Goal: Task Accomplishment & Management: Use online tool/utility

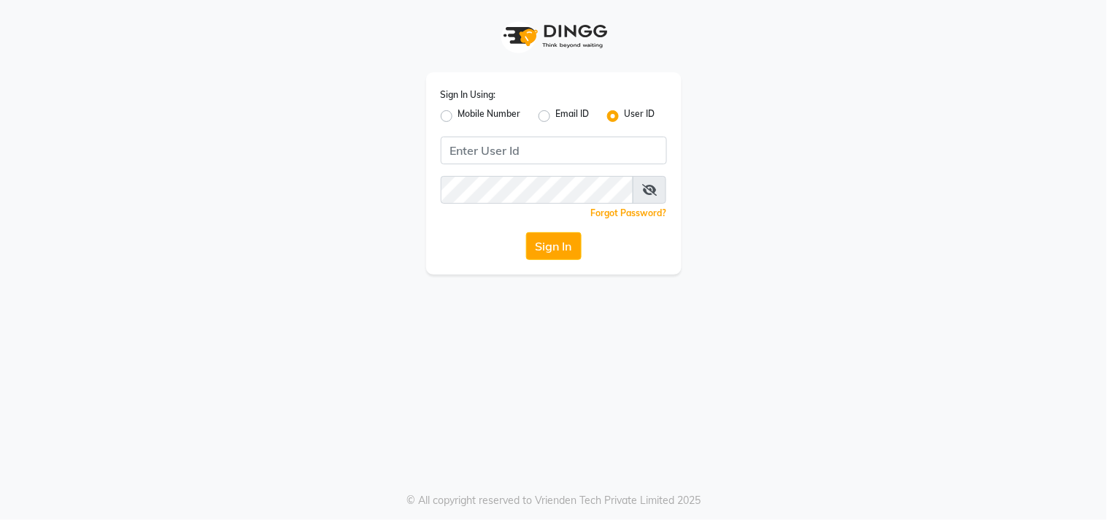
click at [458, 112] on label "Mobile Number" at bounding box center [489, 116] width 63 height 18
click at [458, 112] on input "Mobile Number" at bounding box center [462, 111] width 9 height 9
radio input "true"
radio input "false"
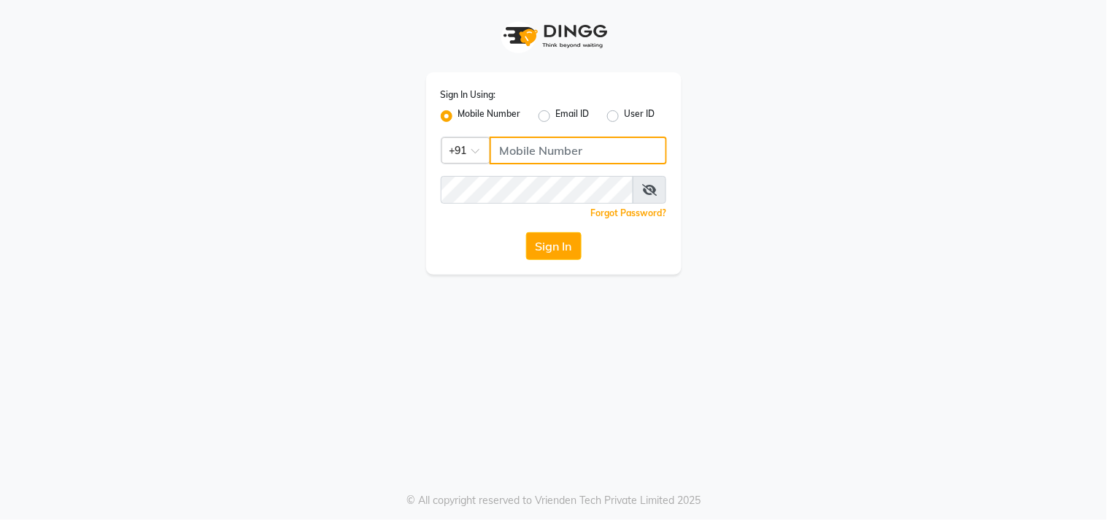
click at [542, 155] on input "Username" at bounding box center [578, 151] width 177 height 28
type input "9052699888"
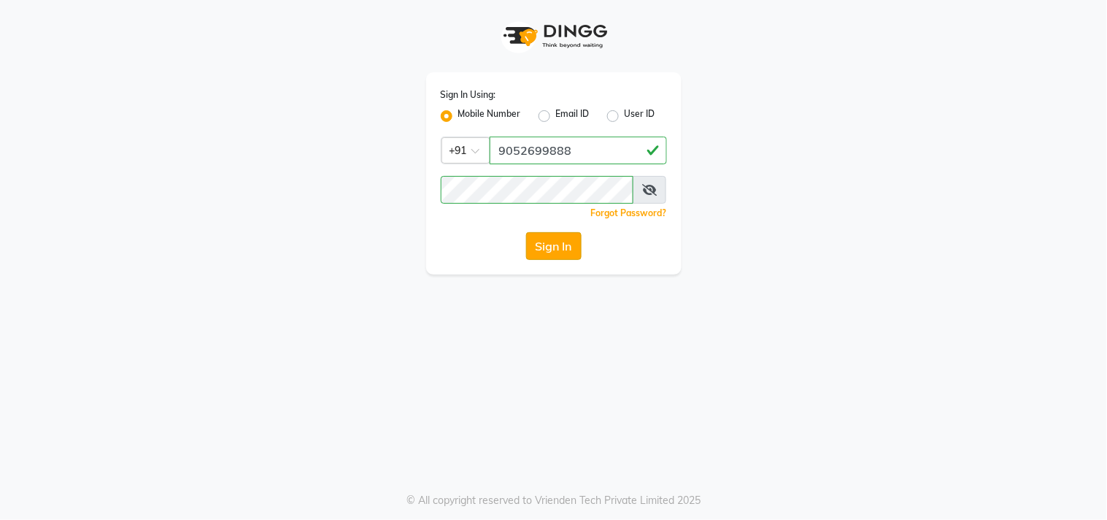
click at [556, 243] on button "Sign In" at bounding box center [553, 246] width 55 height 28
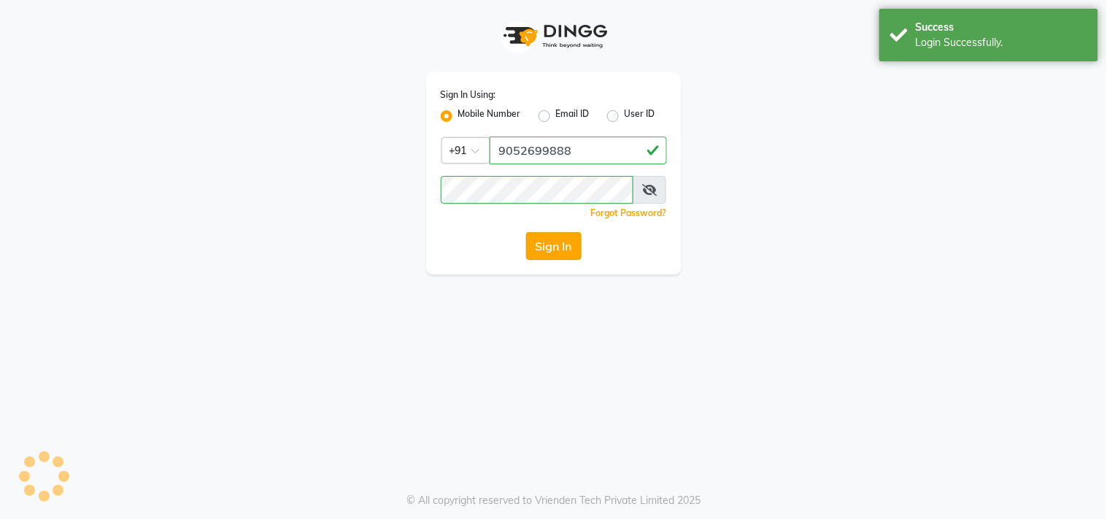
select select "8903"
select select "service"
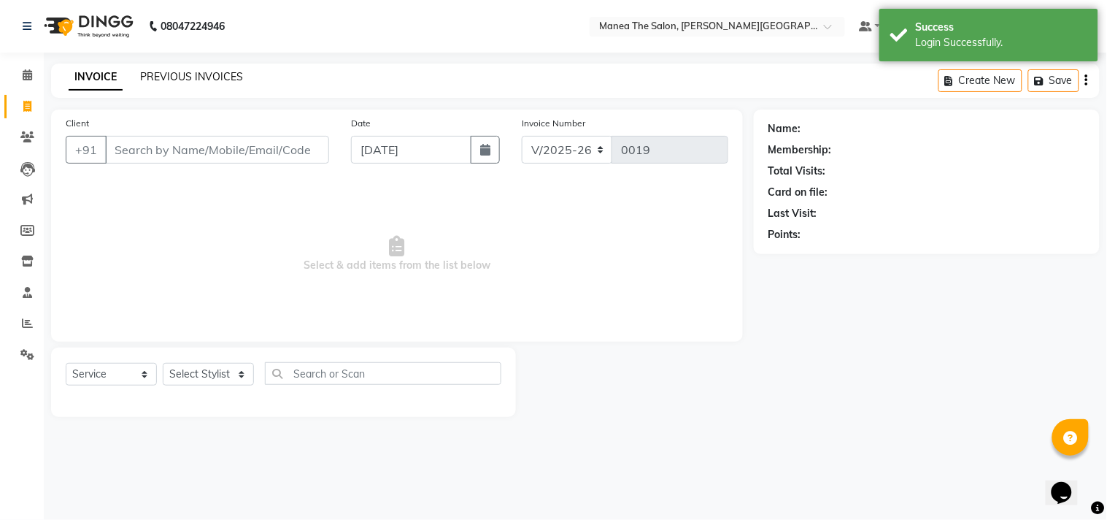
click at [203, 70] on link "PREVIOUS INVOICES" at bounding box center [191, 76] width 103 height 13
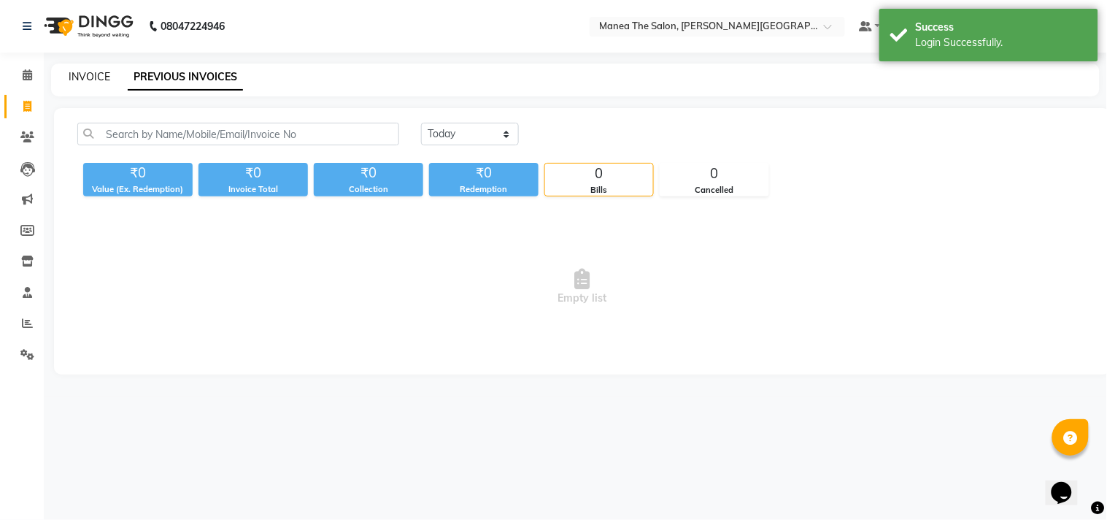
click at [77, 72] on link "INVOICE" at bounding box center [90, 76] width 42 height 13
select select "8903"
select select "service"
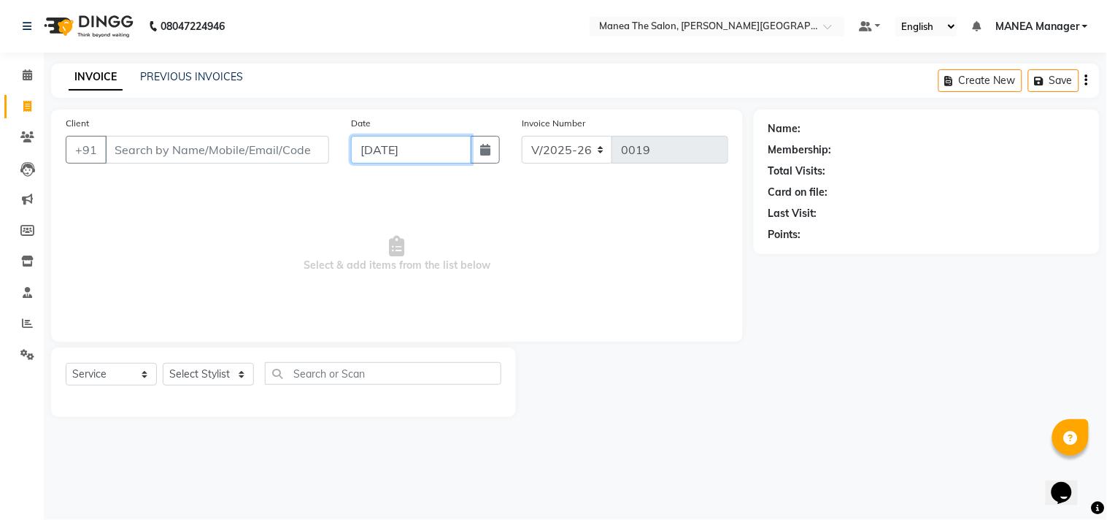
click at [429, 149] on input "[DATE]" at bounding box center [411, 150] width 121 height 28
select select "9"
select select "2025"
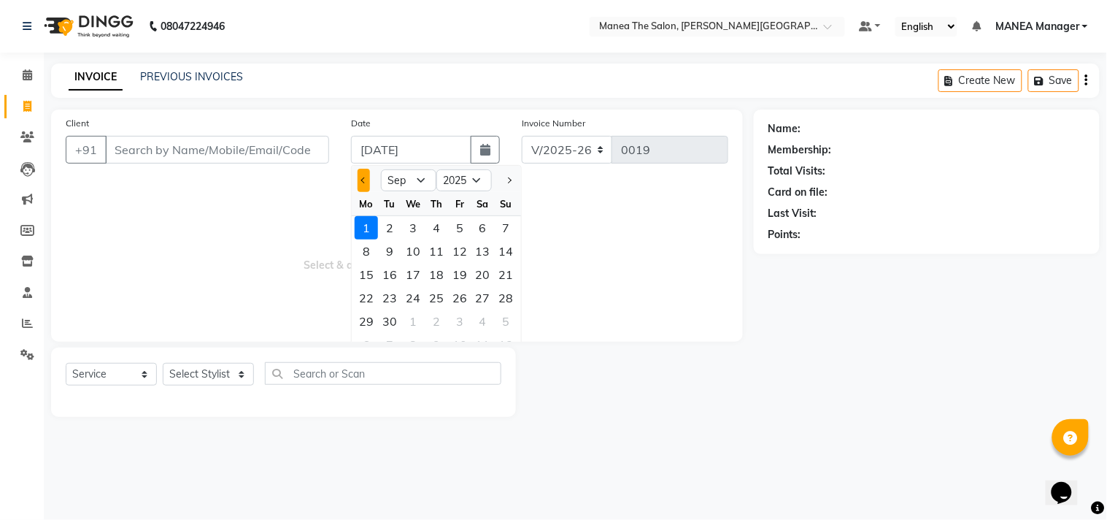
click at [363, 176] on button "Previous month" at bounding box center [364, 180] width 12 height 23
click at [419, 180] on select "Jan Feb Mar Apr May Jun [DATE] Aug Sep Oct Nov Dec" at bounding box center [408, 180] width 55 height 22
click at [423, 183] on select "Jan Feb Mar Apr May Jun [DATE] Aug Sep Oct Nov Dec" at bounding box center [408, 180] width 55 height 22
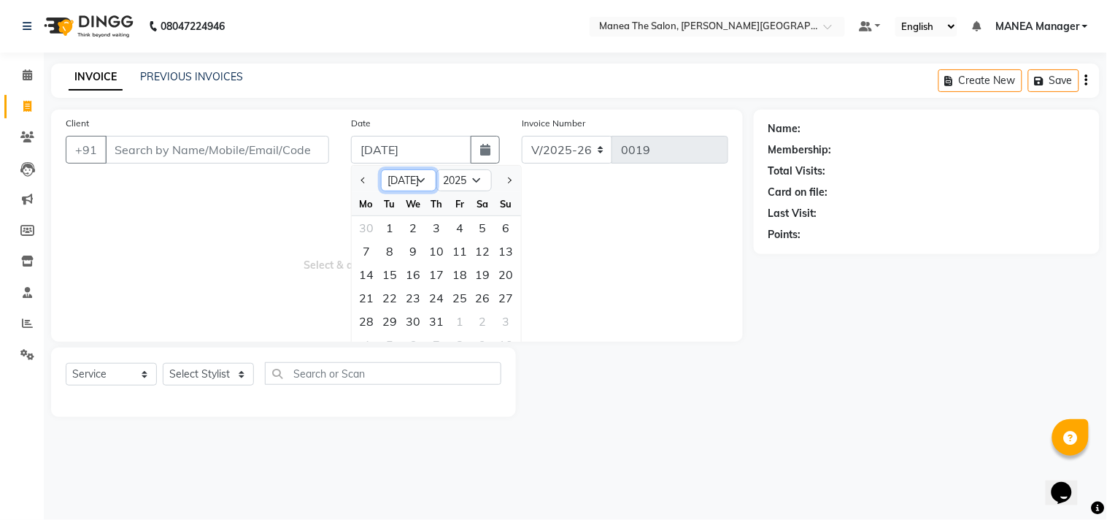
select select "8"
click at [381, 169] on select "Jan Feb Mar Apr May Jun [DATE] Aug Sep Oct Nov Dec" at bounding box center [408, 180] width 55 height 22
click at [507, 318] on div "31" at bounding box center [506, 321] width 23 height 23
type input "[DATE]"
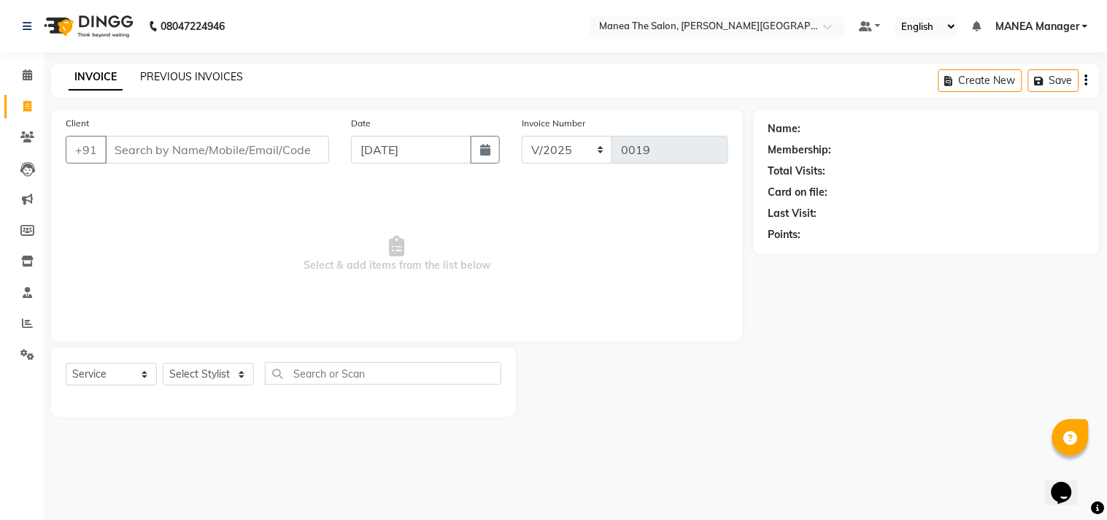
click at [196, 74] on link "PREVIOUS INVOICES" at bounding box center [191, 76] width 103 height 13
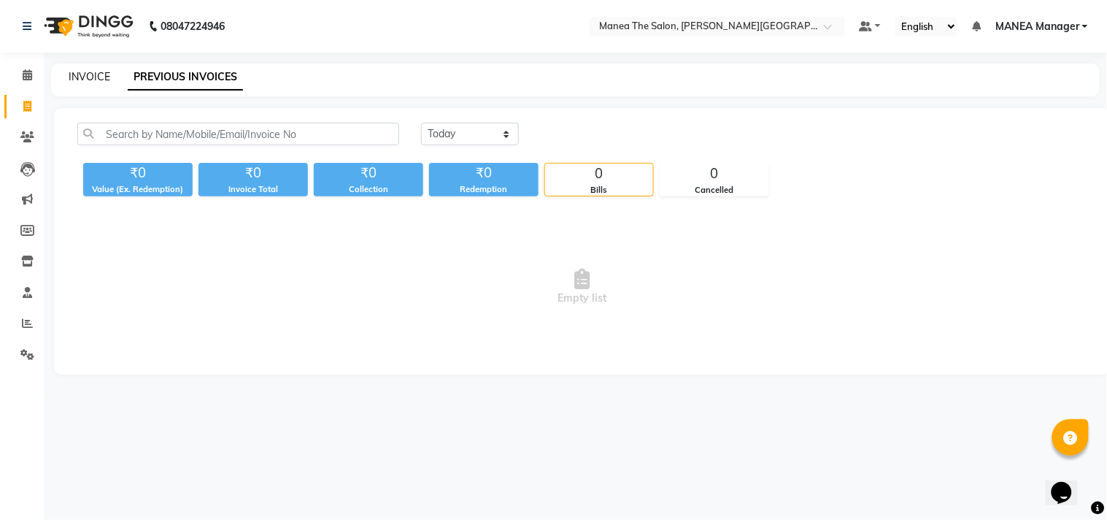
click at [99, 75] on link "INVOICE" at bounding box center [90, 76] width 42 height 13
select select "service"
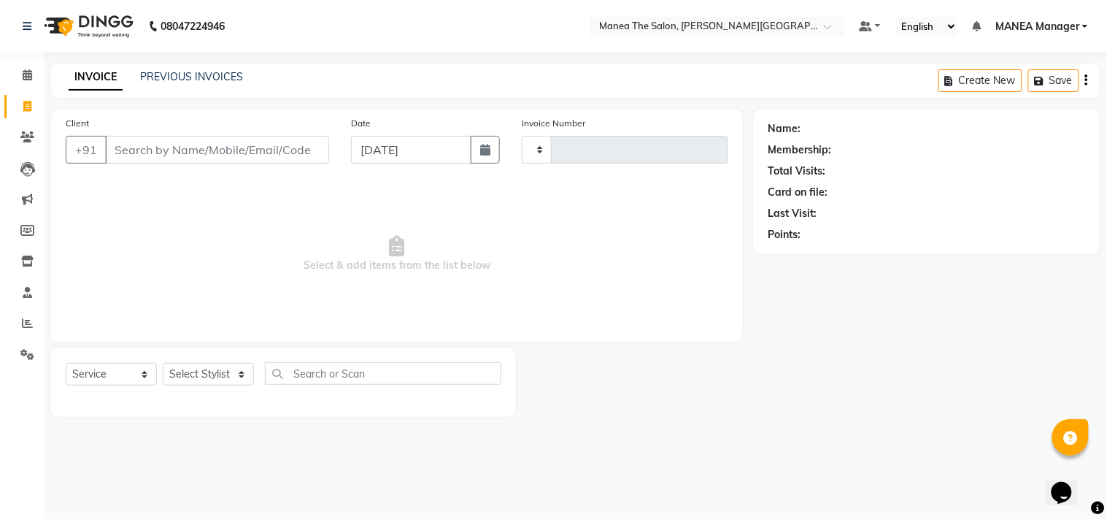
type input "0019"
select select "8903"
click at [203, 76] on link "PREVIOUS INVOICES" at bounding box center [191, 76] width 103 height 13
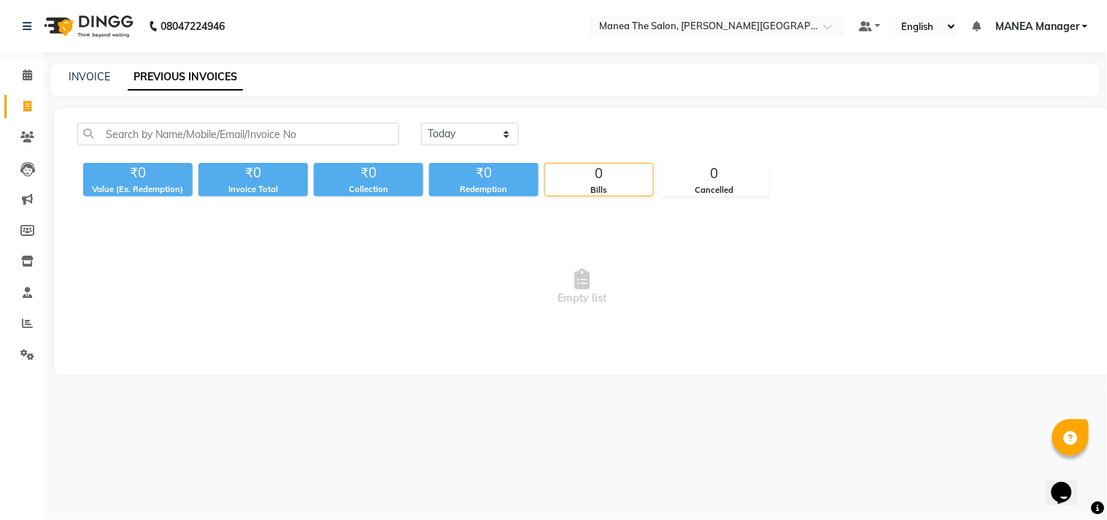
click at [83, 68] on div "INVOICE PREVIOUS INVOICES" at bounding box center [575, 80] width 1049 height 33
click at [100, 75] on link "INVOICE" at bounding box center [90, 76] width 42 height 13
select select "8903"
select select "service"
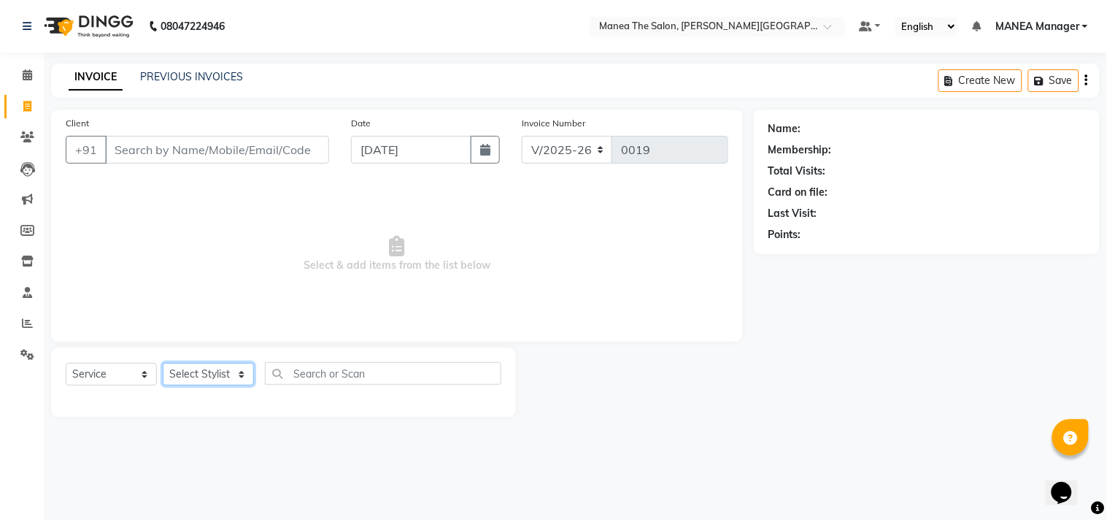
click at [244, 373] on select "Select Stylist [PERSON_NAME] Manager [PERSON_NAME] [PERSON_NAME] NO STYLIST [PE…" at bounding box center [208, 374] width 91 height 23
select select "90109"
click at [163, 364] on select "Select Stylist [PERSON_NAME] Manager [PERSON_NAME] [PERSON_NAME] NO STYLIST [PE…" at bounding box center [208, 374] width 91 height 23
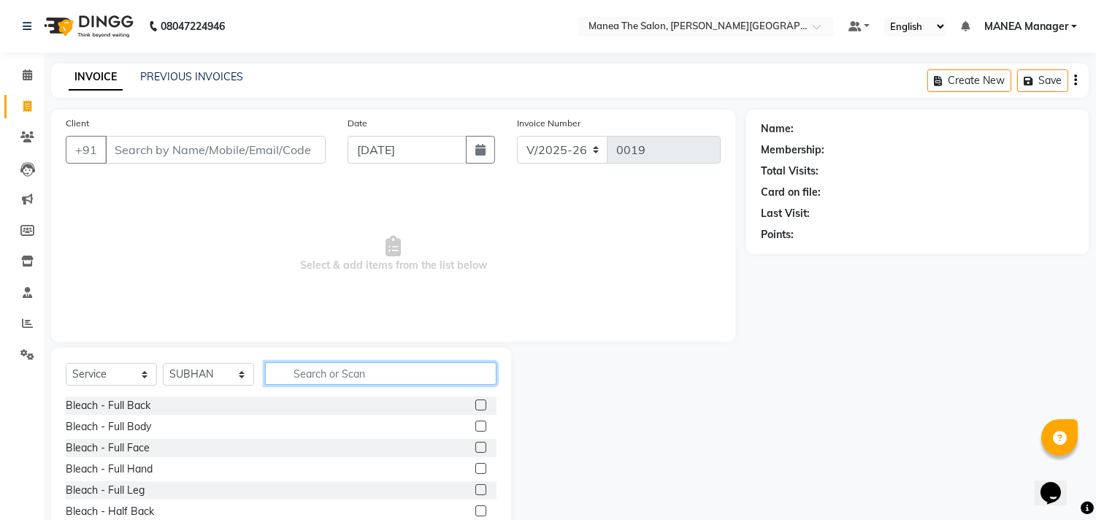
click at [333, 370] on input "text" at bounding box center [380, 373] width 231 height 23
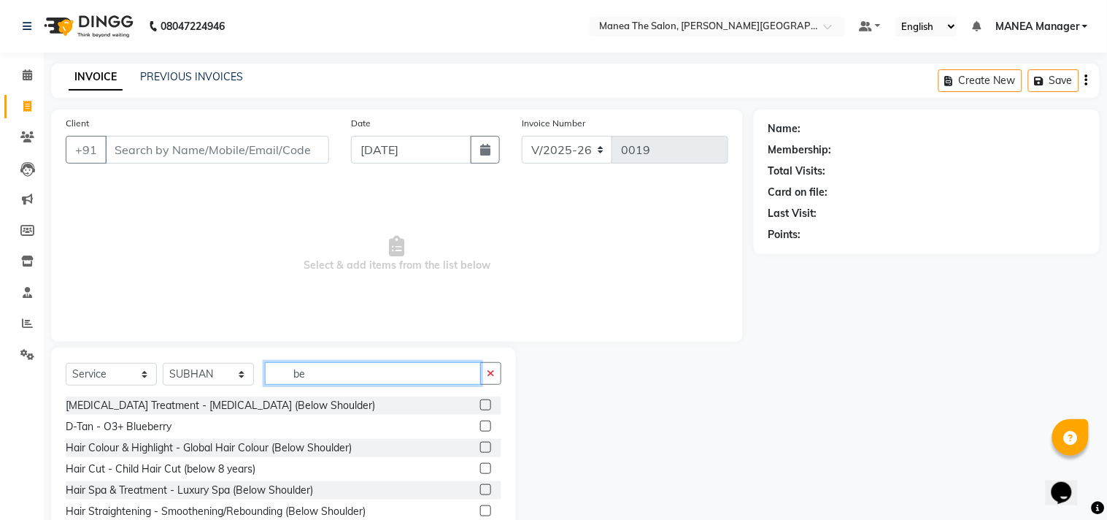
type input "b"
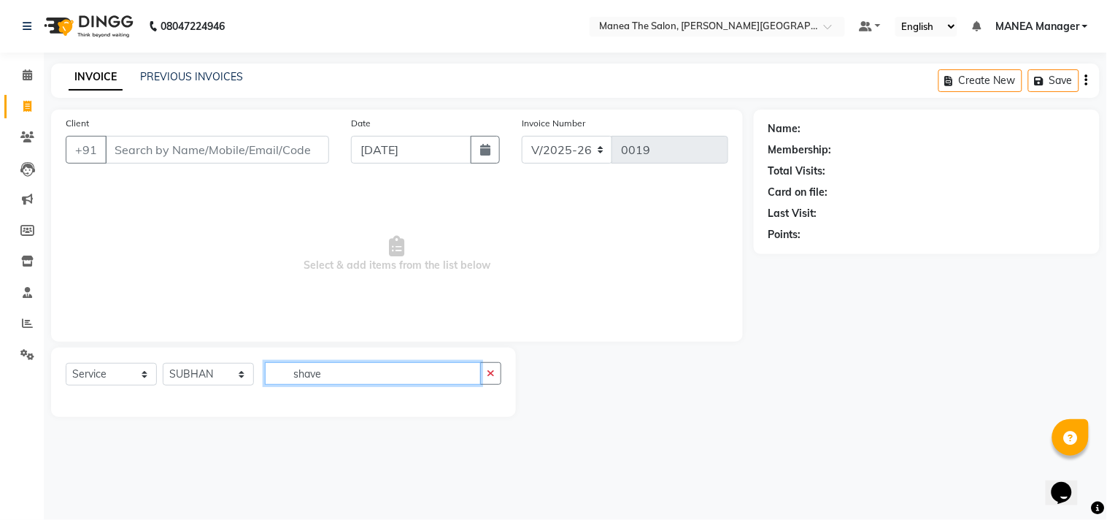
click at [323, 374] on input "shave" at bounding box center [373, 373] width 216 height 23
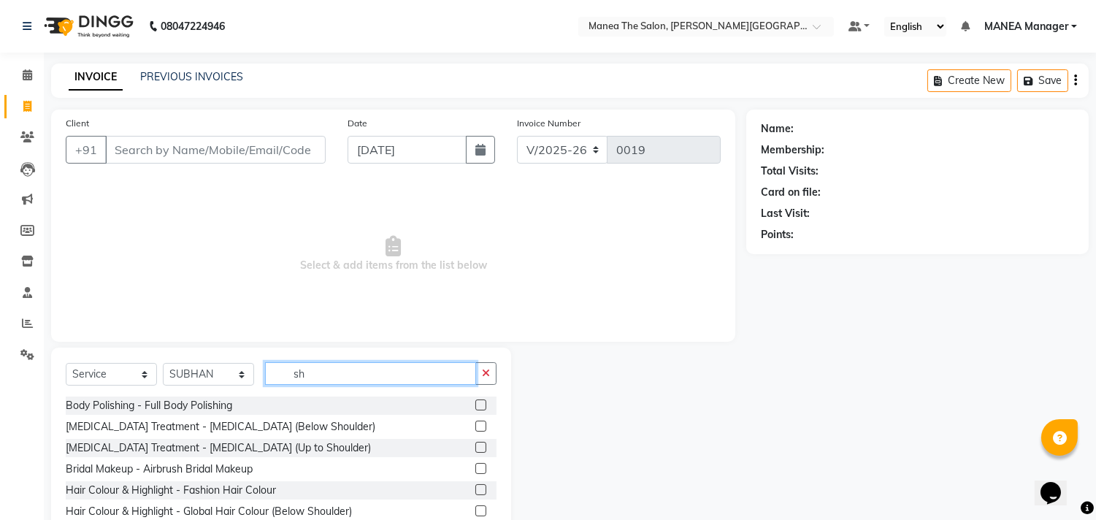
type input "s"
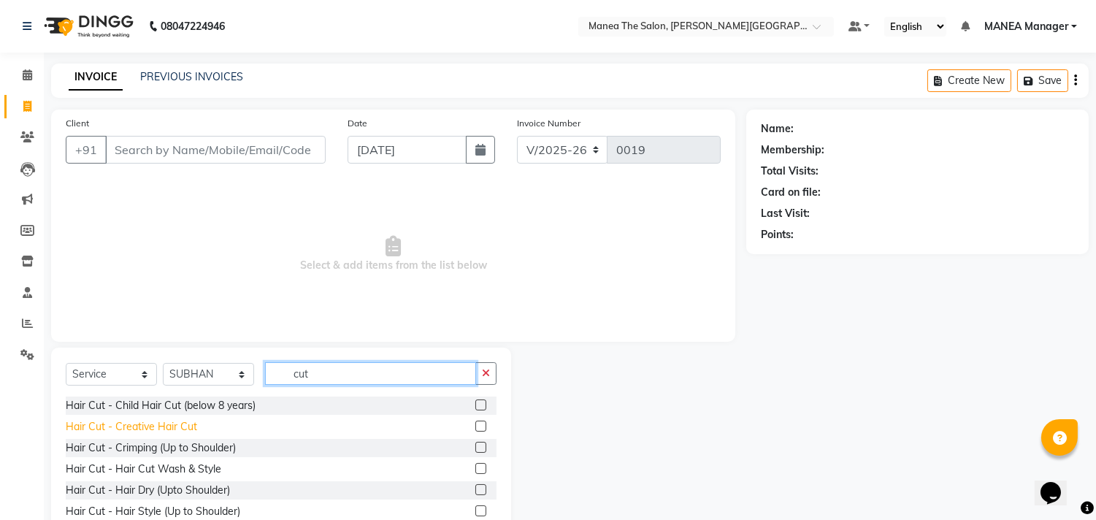
type input "cut"
click at [193, 426] on div "Hair Cut - Creative Hair Cut" at bounding box center [131, 426] width 131 height 15
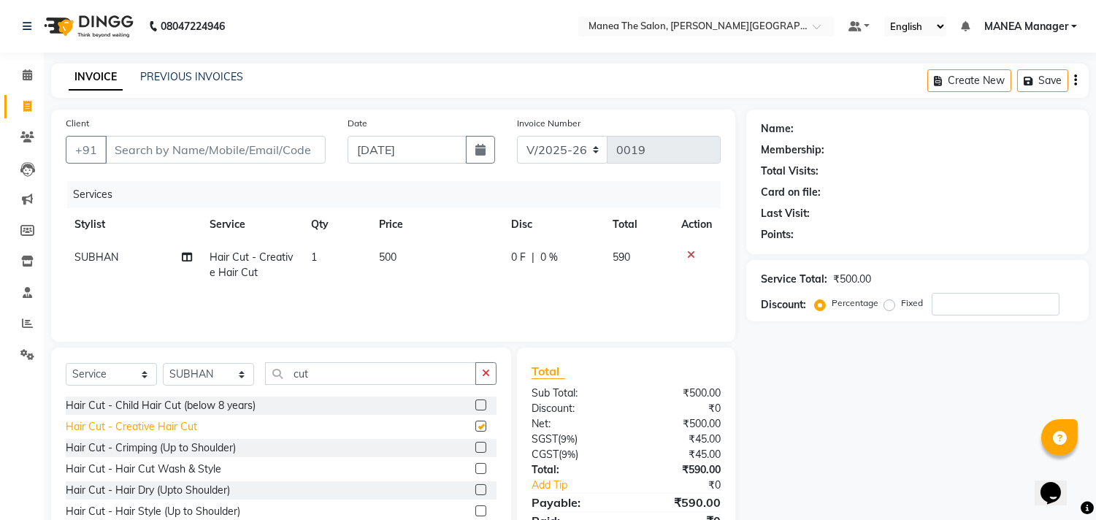
checkbox input "false"
click at [403, 258] on td "500" at bounding box center [436, 265] width 132 height 48
select select "90109"
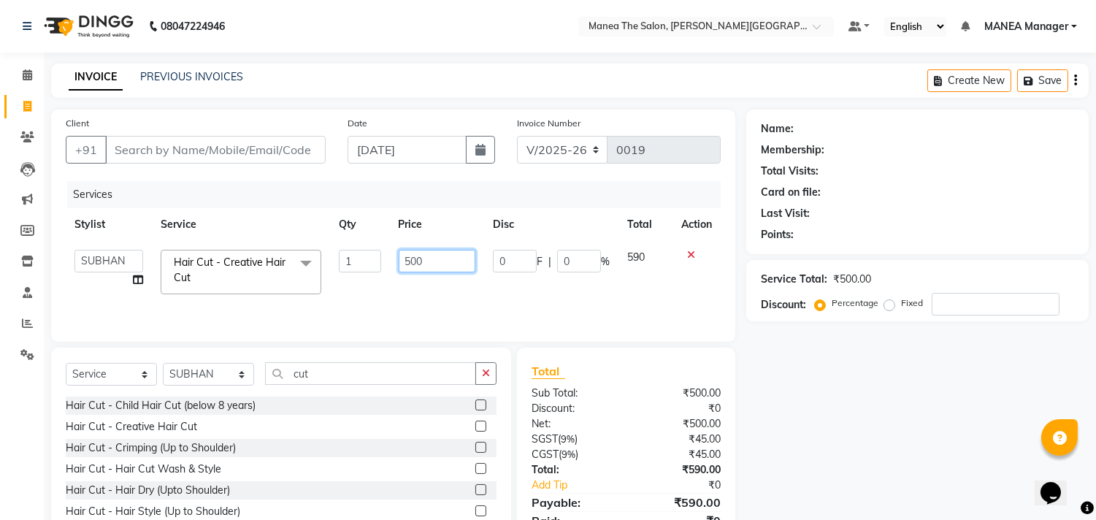
click at [427, 256] on input "500" at bounding box center [437, 261] width 77 height 23
type input "5"
type input "200"
click at [772, 371] on div "Name: Membership: Total Visits: Card on file: Last Visit: Points: Service Total…" at bounding box center [922, 336] width 353 height 453
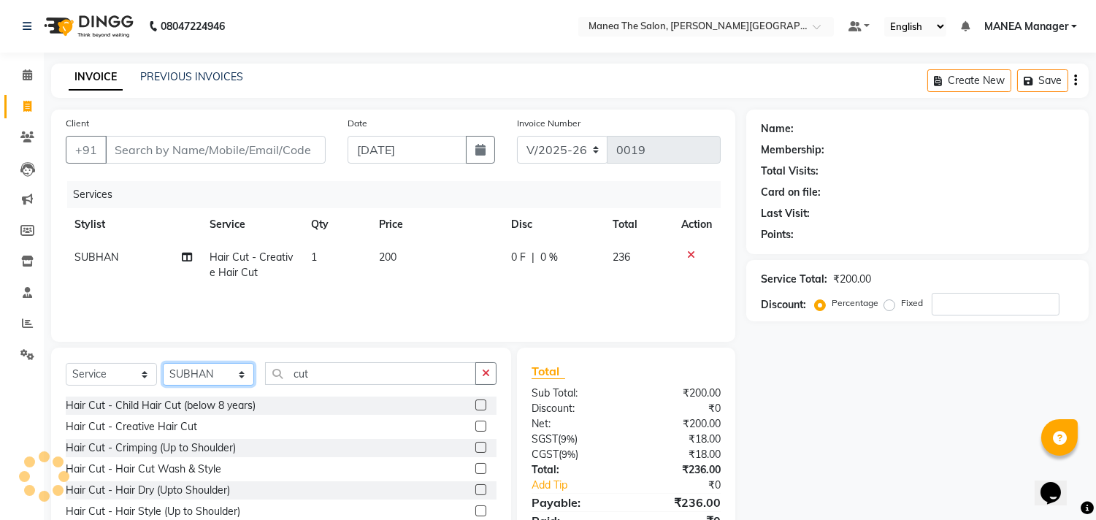
click at [239, 371] on select "Select Stylist [PERSON_NAME] Manager [PERSON_NAME] [PERSON_NAME] NO STYLIST [PE…" at bounding box center [208, 374] width 91 height 23
click at [163, 364] on select "Select Stylist [PERSON_NAME] Manager [PERSON_NAME] [PERSON_NAME] NO STYLIST [PE…" at bounding box center [208, 374] width 91 height 23
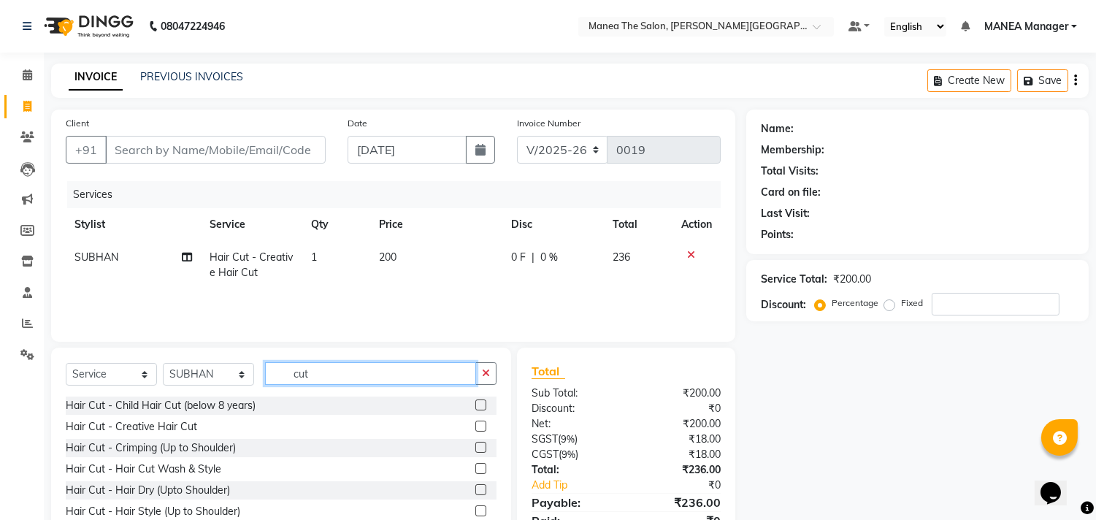
click at [315, 368] on input "cut" at bounding box center [370, 373] width 211 height 23
type input "c"
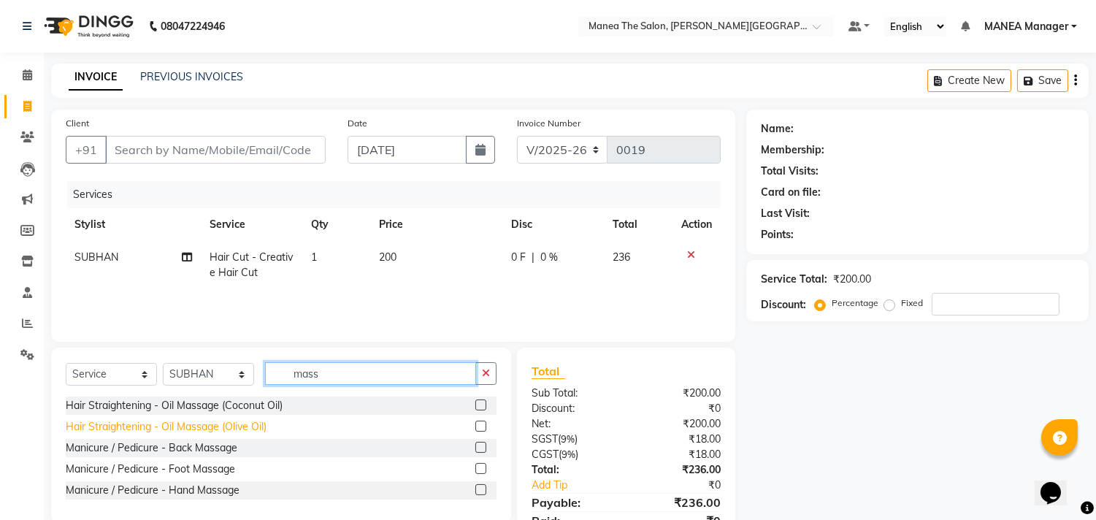
type input "mass"
click at [193, 423] on div "Hair Straightening - Oil Massage (Olive Oil)" at bounding box center [166, 426] width 201 height 15
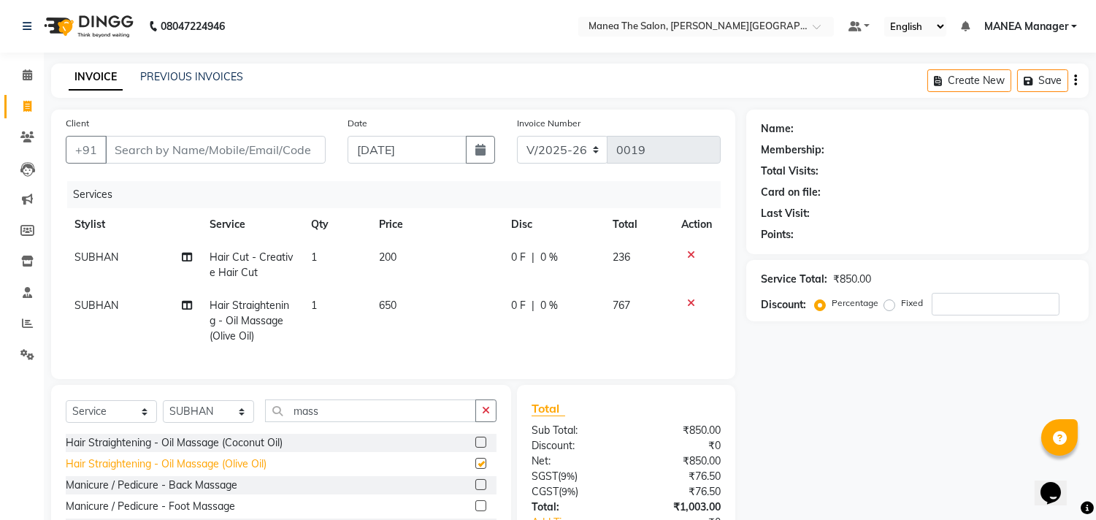
checkbox input "false"
click at [402, 303] on td "650" at bounding box center [436, 321] width 132 height 64
select select "90109"
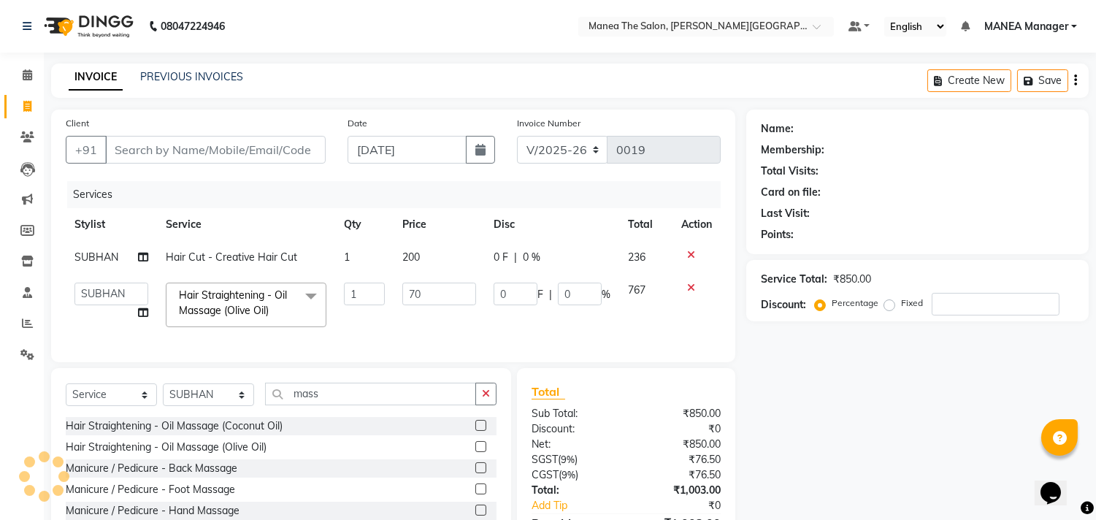
type input "700"
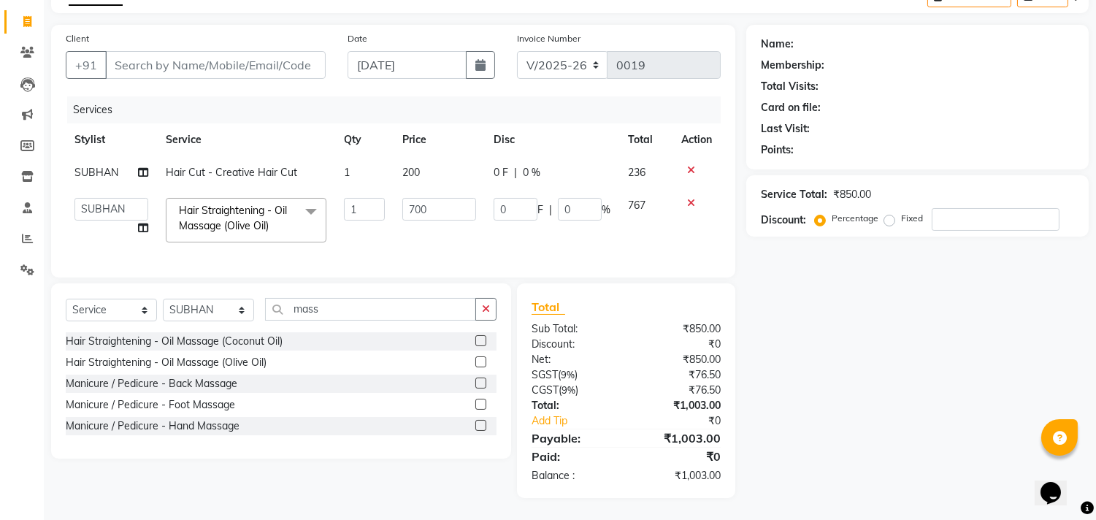
scroll to position [96, 0]
click at [947, 404] on div "Name: Membership: Total Visits: Card on file: Last Visit: Points: Service Total…" at bounding box center [922, 261] width 353 height 473
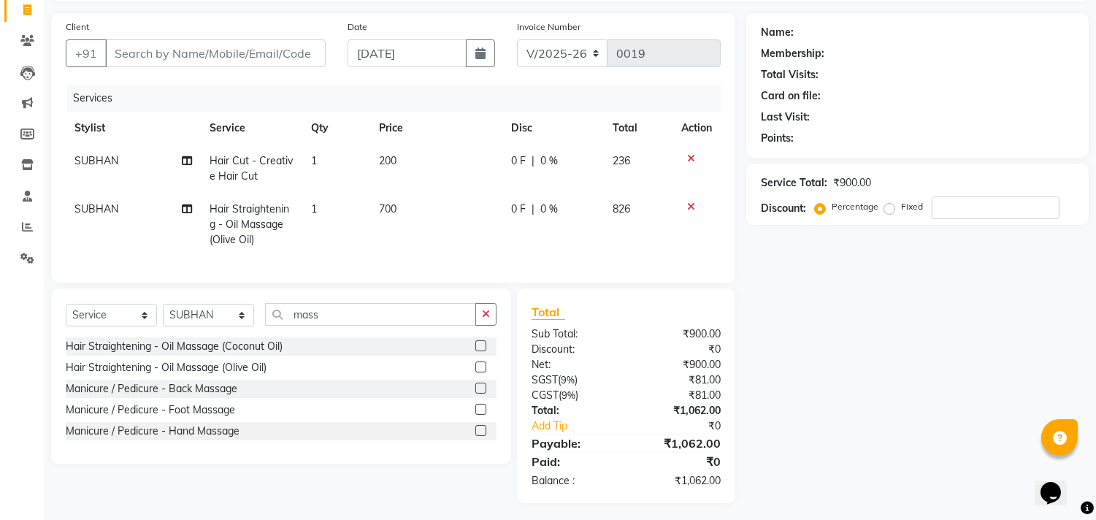
click at [404, 205] on td "700" at bounding box center [436, 225] width 132 height 64
select select "90109"
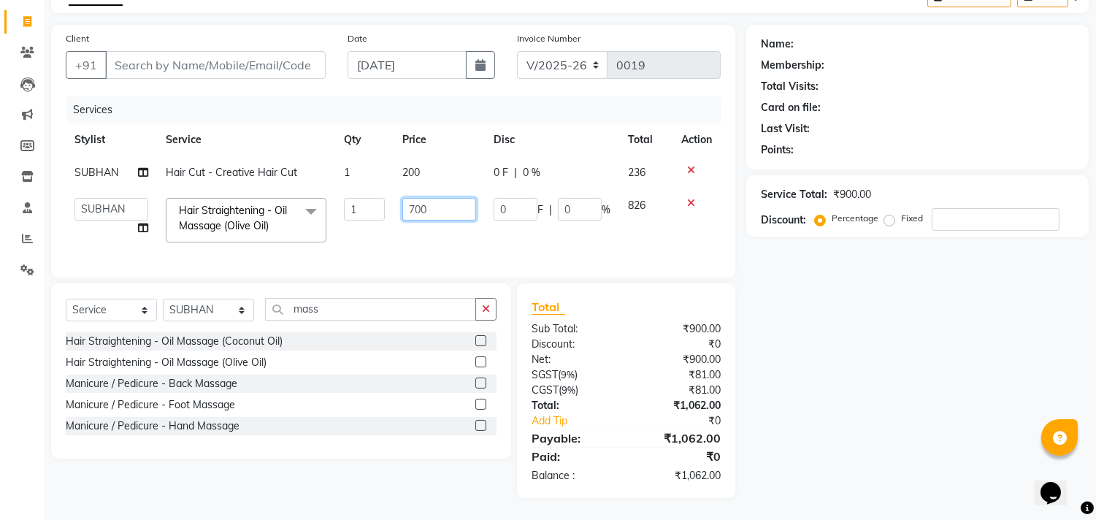
click at [434, 198] on input "700" at bounding box center [439, 209] width 74 height 23
type input "7"
type input "650"
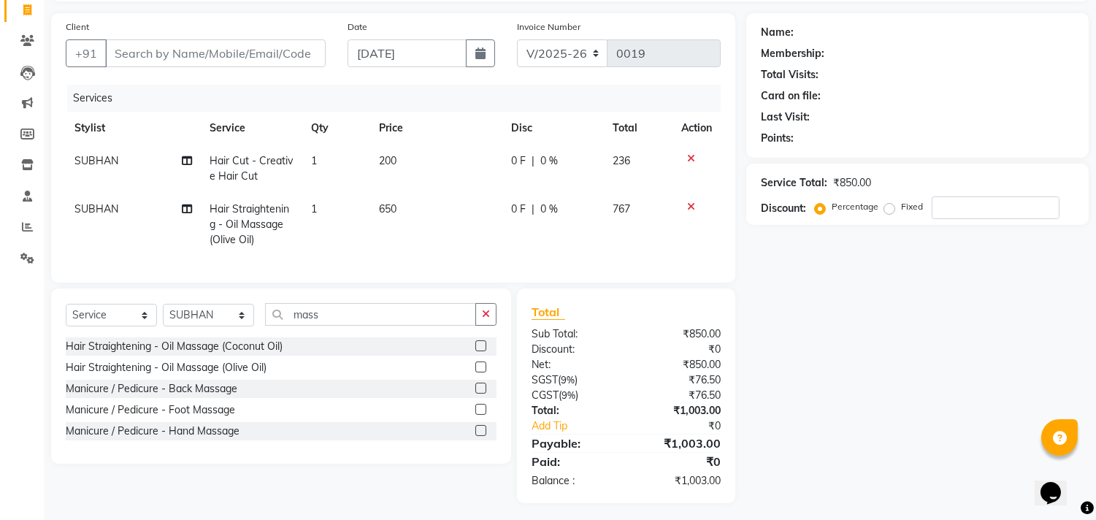
click at [983, 422] on div "Name: Membership: Total Visits: Card on file: Last Visit: Points: Service Total…" at bounding box center [922, 258] width 353 height 490
click at [402, 206] on td "650" at bounding box center [436, 225] width 132 height 64
select select "90109"
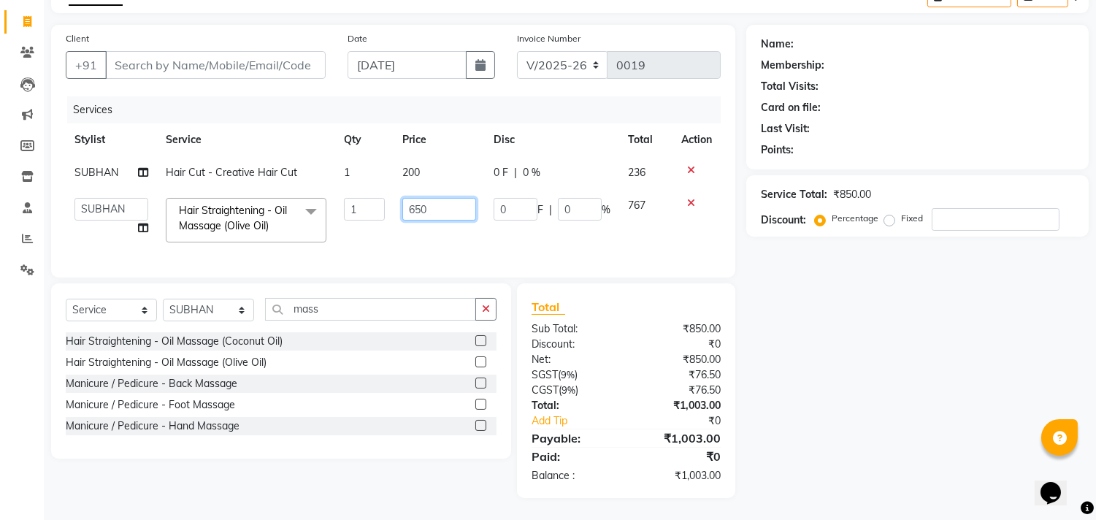
click at [428, 198] on input "650" at bounding box center [439, 209] width 74 height 23
type input "6"
type input "700"
click at [807, 412] on div "Name: Membership: Total Visits: Card on file: Last Visit: Points: Service Total…" at bounding box center [922, 261] width 353 height 473
